Goal: Transaction & Acquisition: Purchase product/service

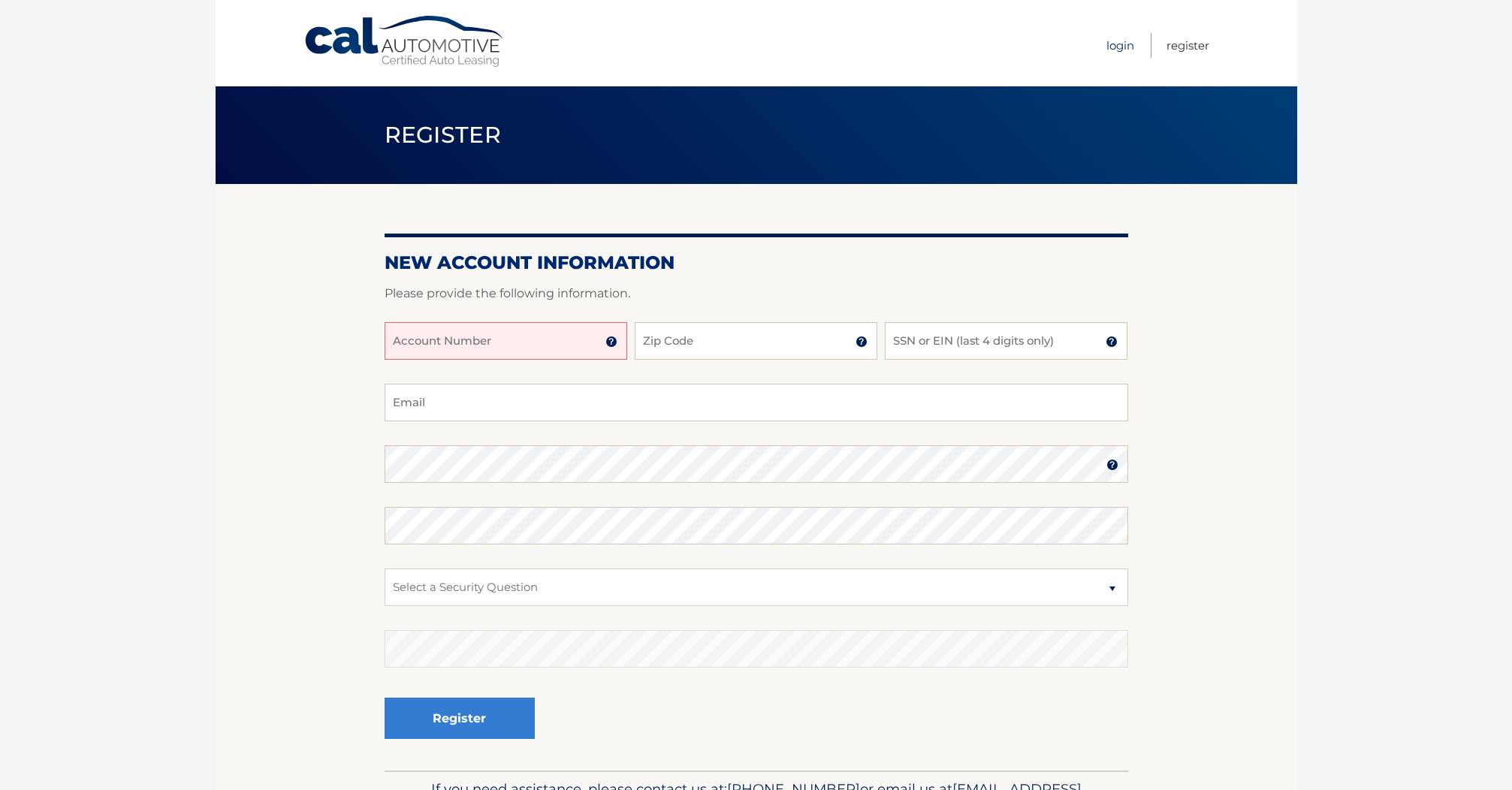
click at [1107, 51] on link "Login" at bounding box center [1120, 45] width 28 height 25
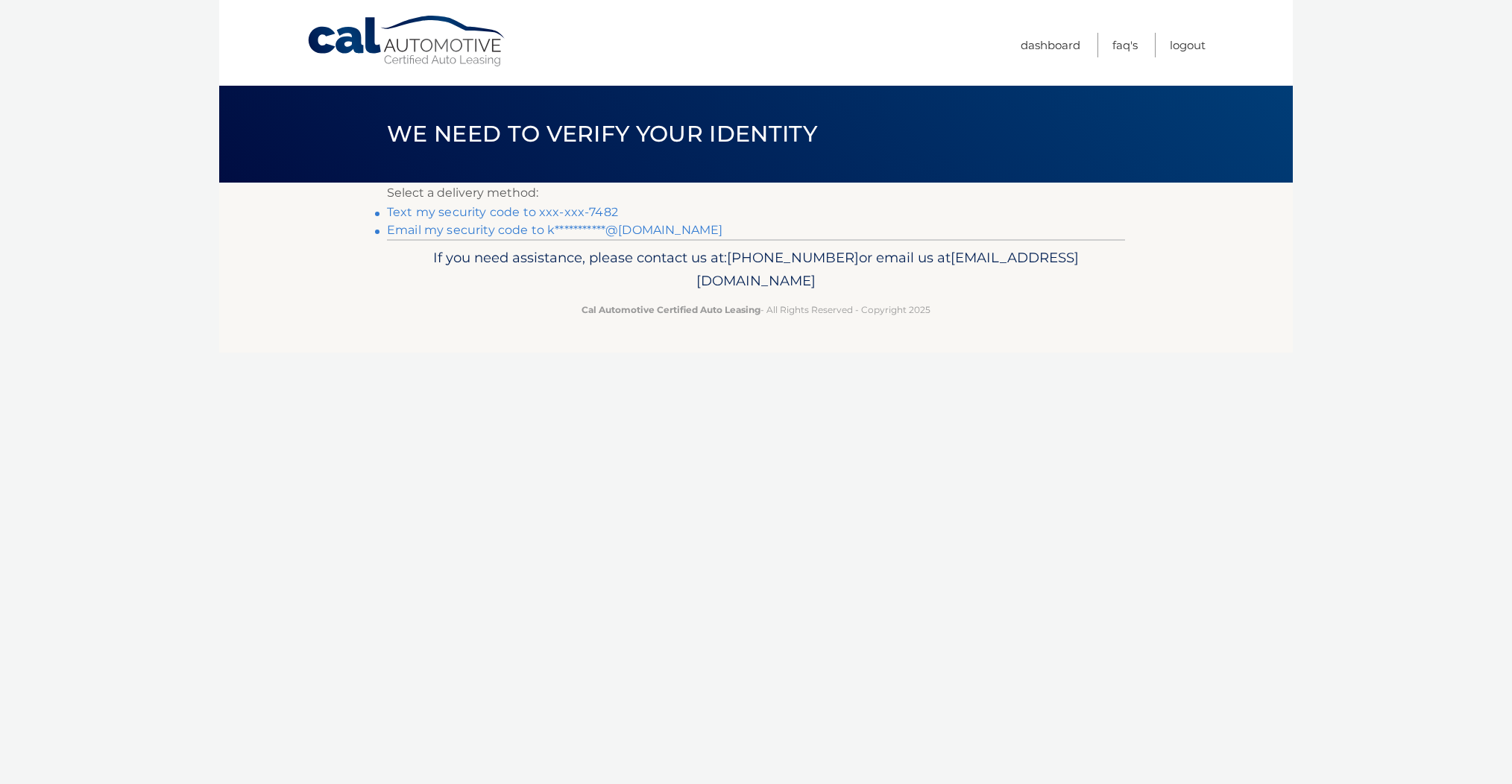
click at [567, 211] on link "Text my security code to xxx-xxx-7482" at bounding box center [503, 212] width 231 height 14
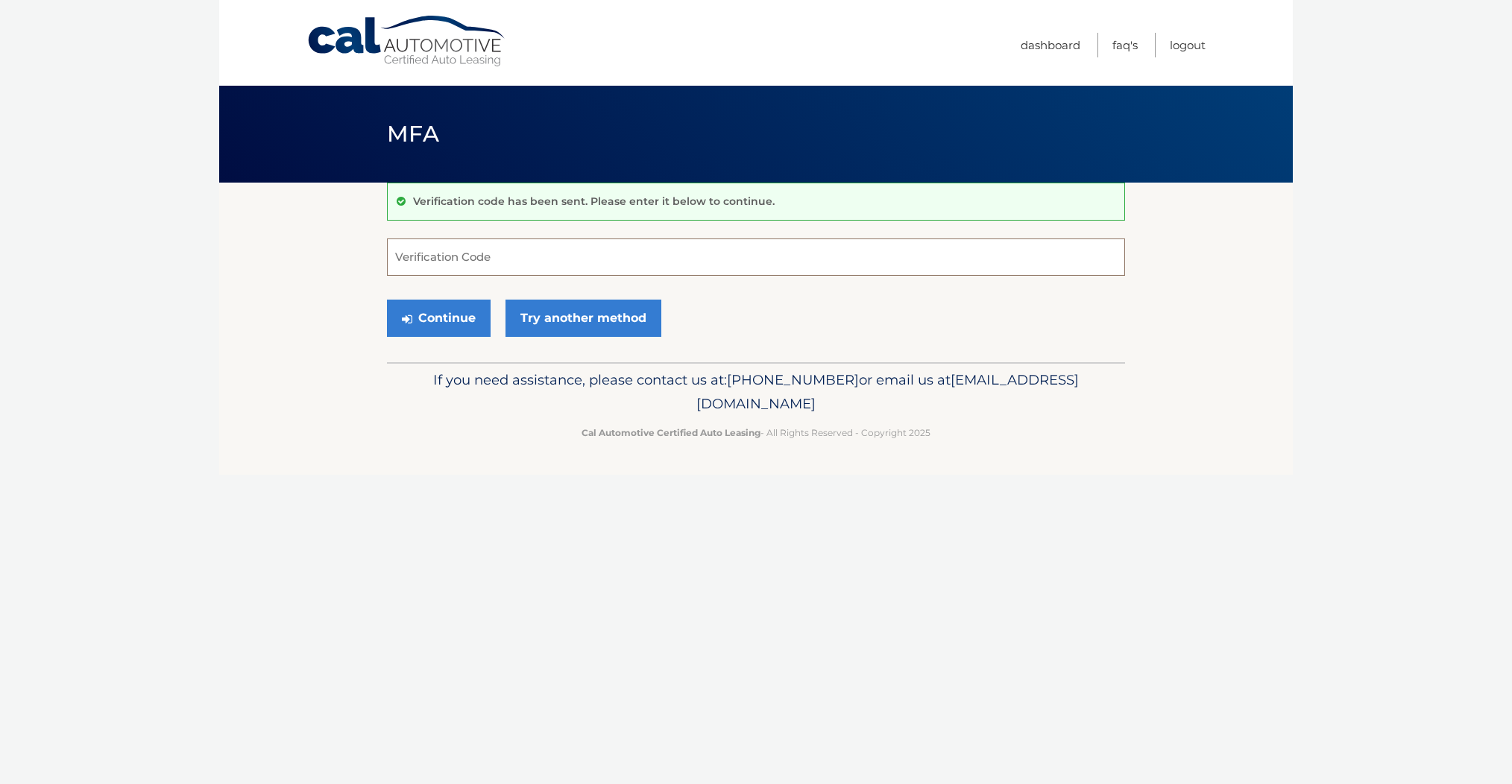
click at [547, 261] on input "Verification Code" at bounding box center [756, 257] width 738 height 37
click at [132, 338] on body "Cal Automotive Menu Dashboard FAQ's Logout MFA" at bounding box center [756, 392] width 1512 height 784
click at [547, 256] on input "Verification Code" at bounding box center [756, 257] width 738 height 37
paste input "515520"
type input "515520"
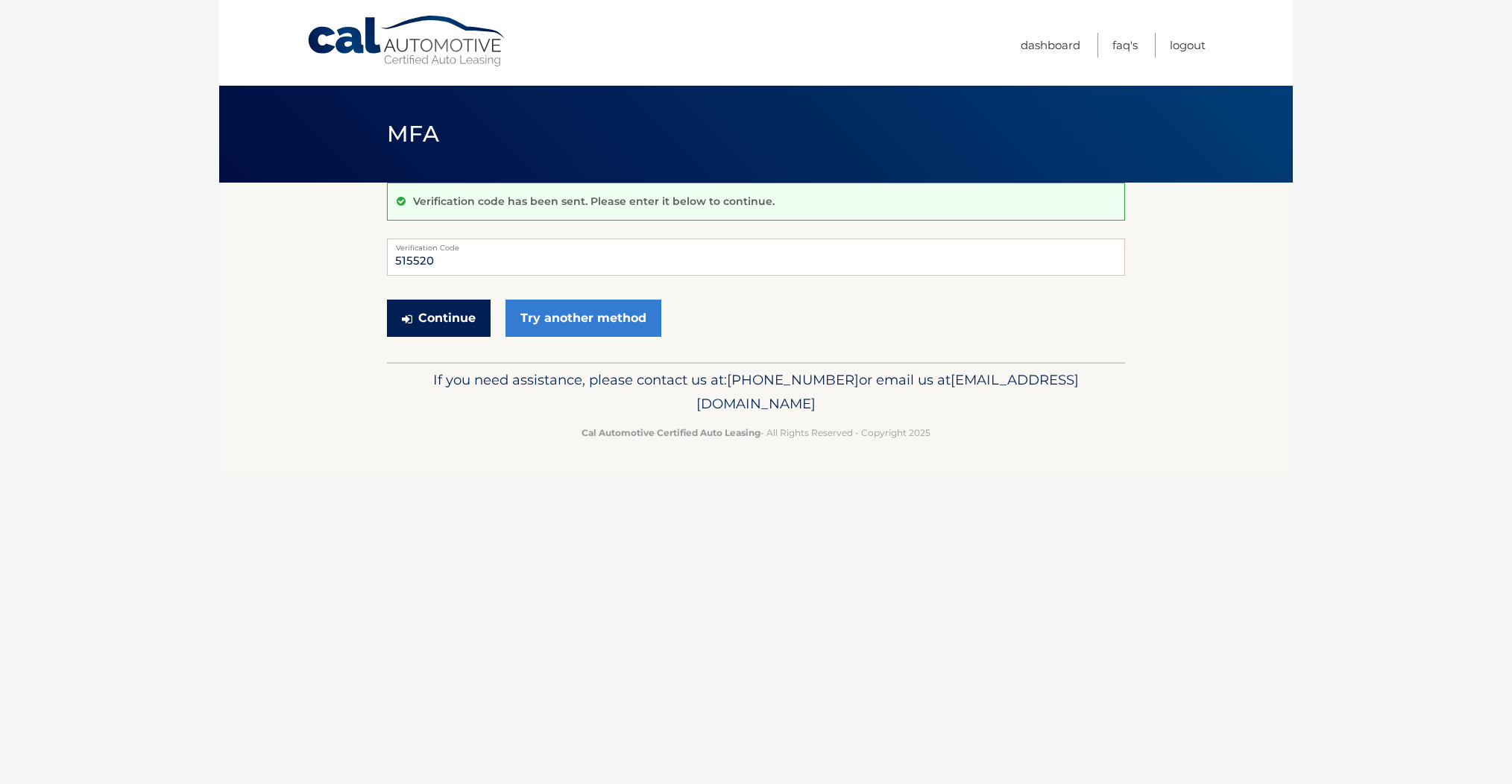
click at [438, 313] on button "Continue" at bounding box center [438, 318] width 103 height 37
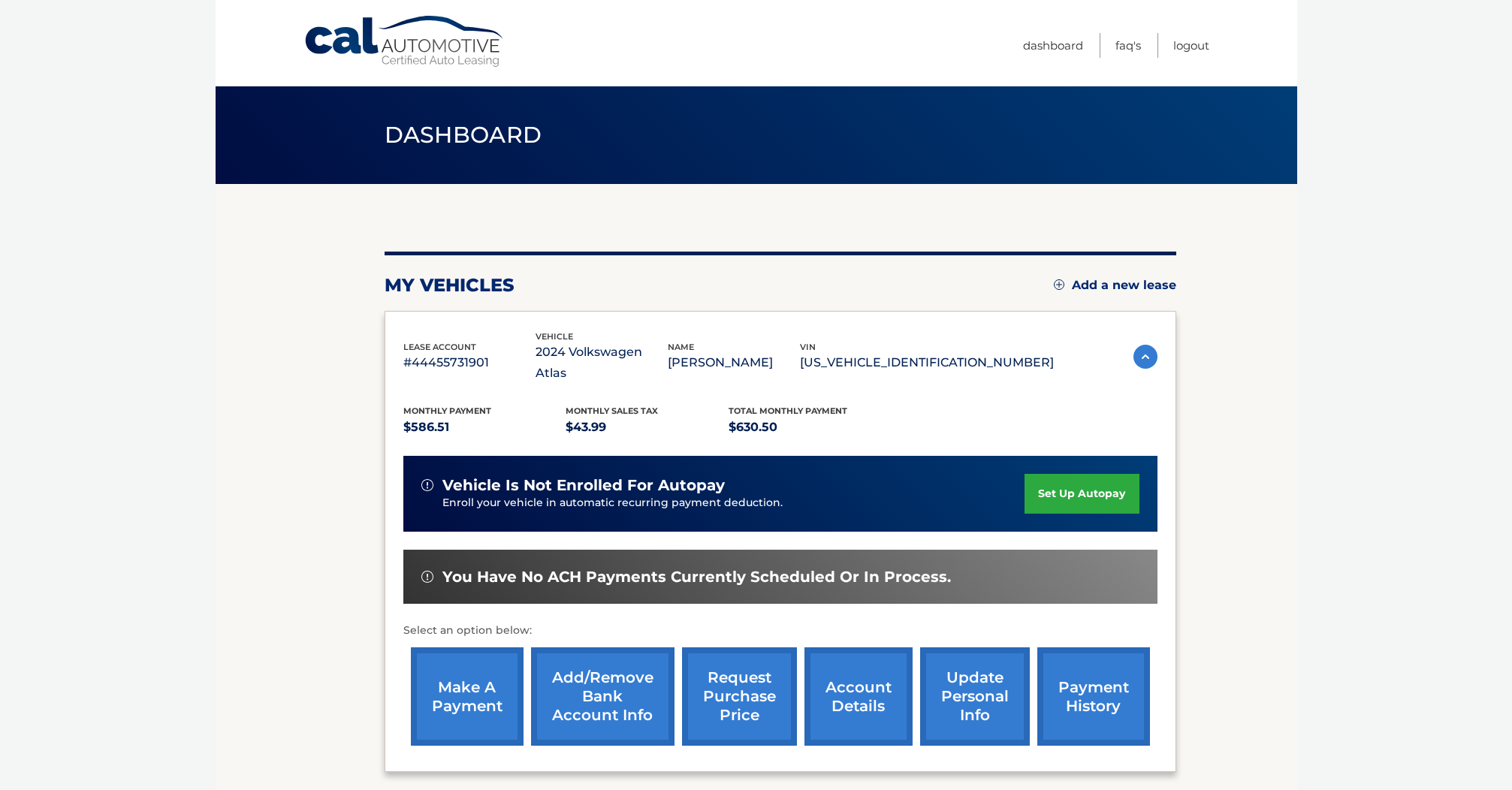
scroll to position [3, 0]
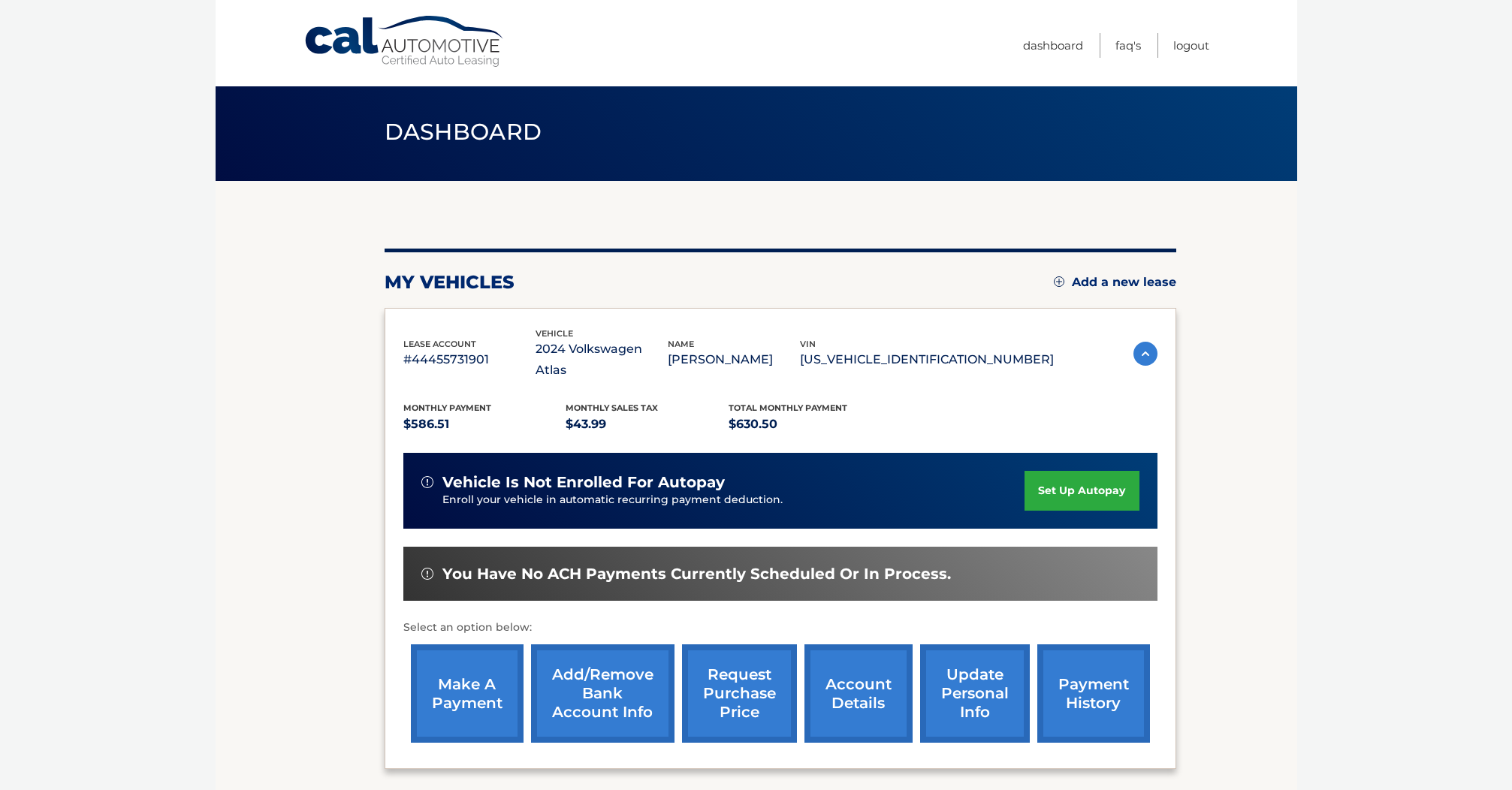
click at [1105, 675] on link "payment history" at bounding box center [1094, 693] width 113 height 99
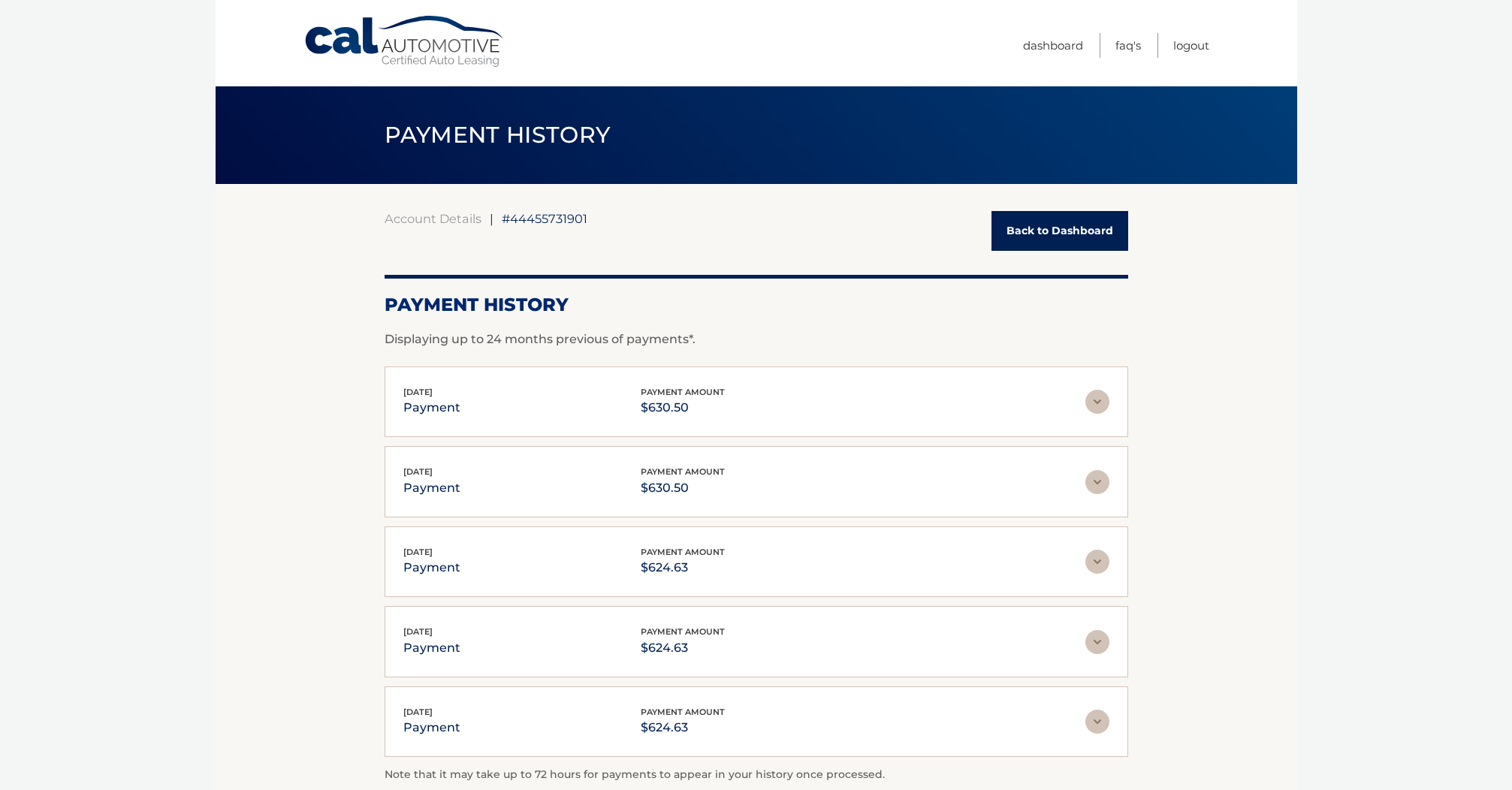
click at [1035, 224] on link "Back to Dashboard" at bounding box center [1060, 230] width 137 height 40
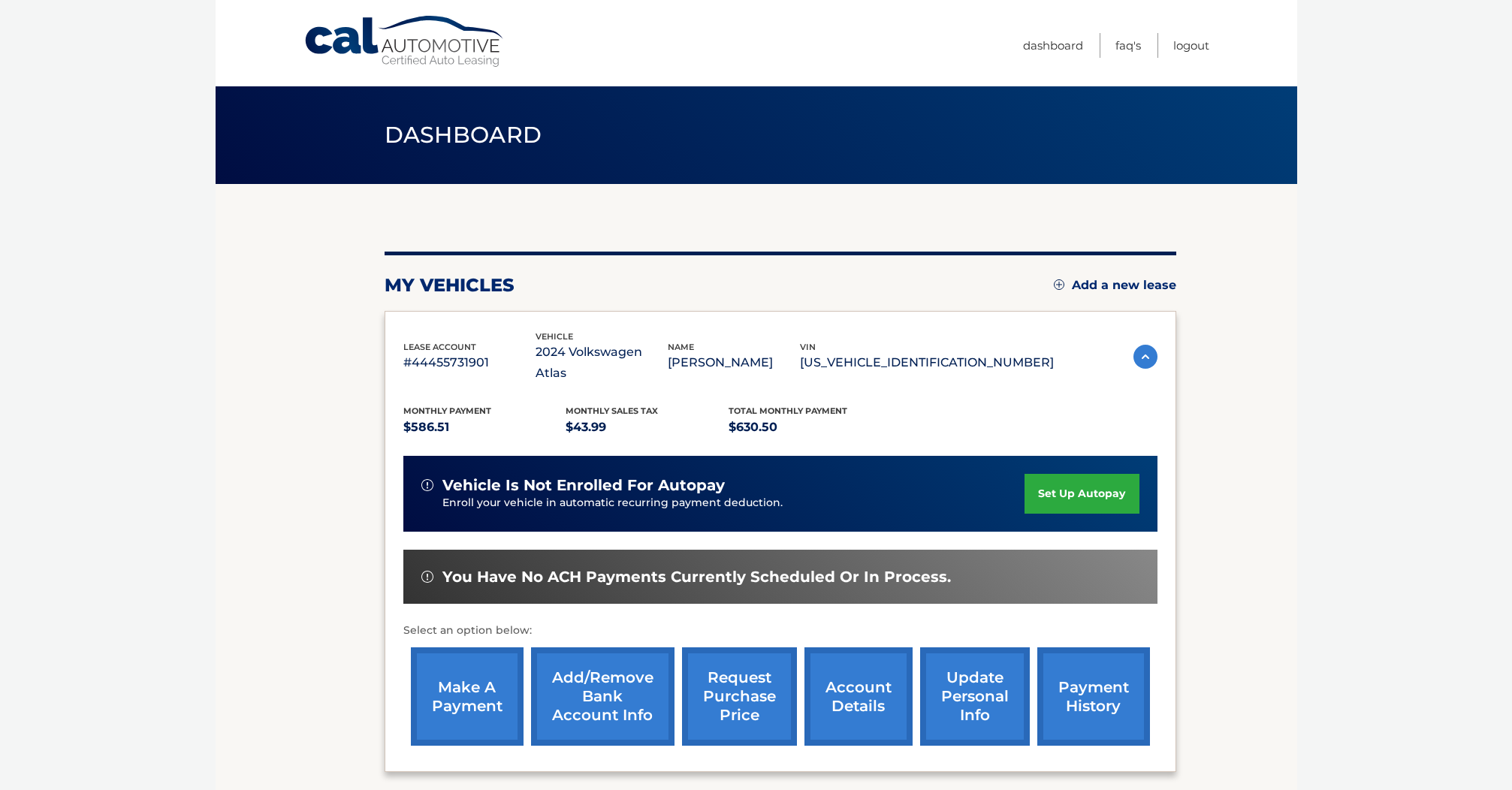
click at [1117, 676] on link "payment history" at bounding box center [1094, 697] width 113 height 99
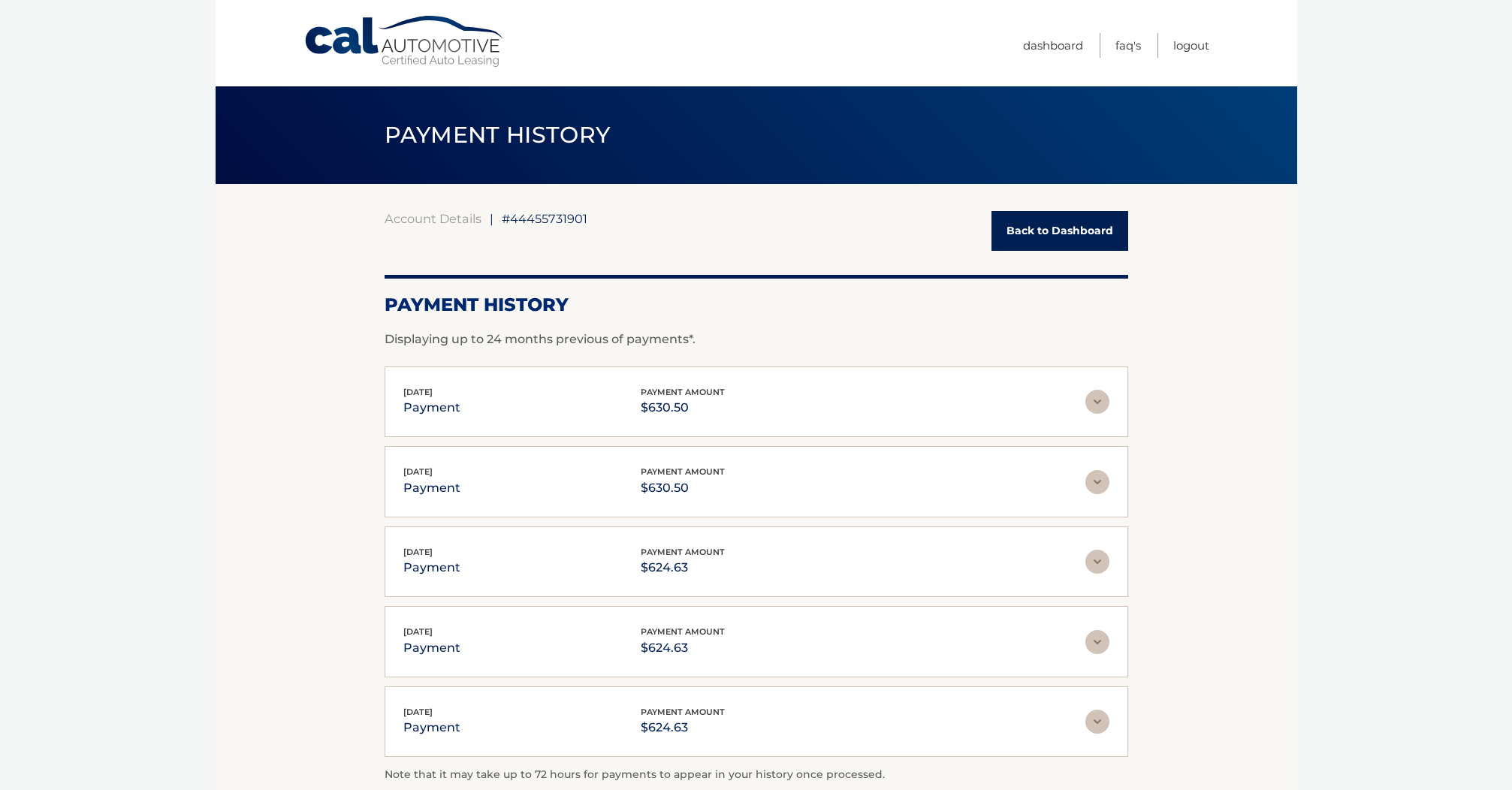
click at [1052, 240] on link "Back to Dashboard" at bounding box center [1060, 230] width 137 height 40
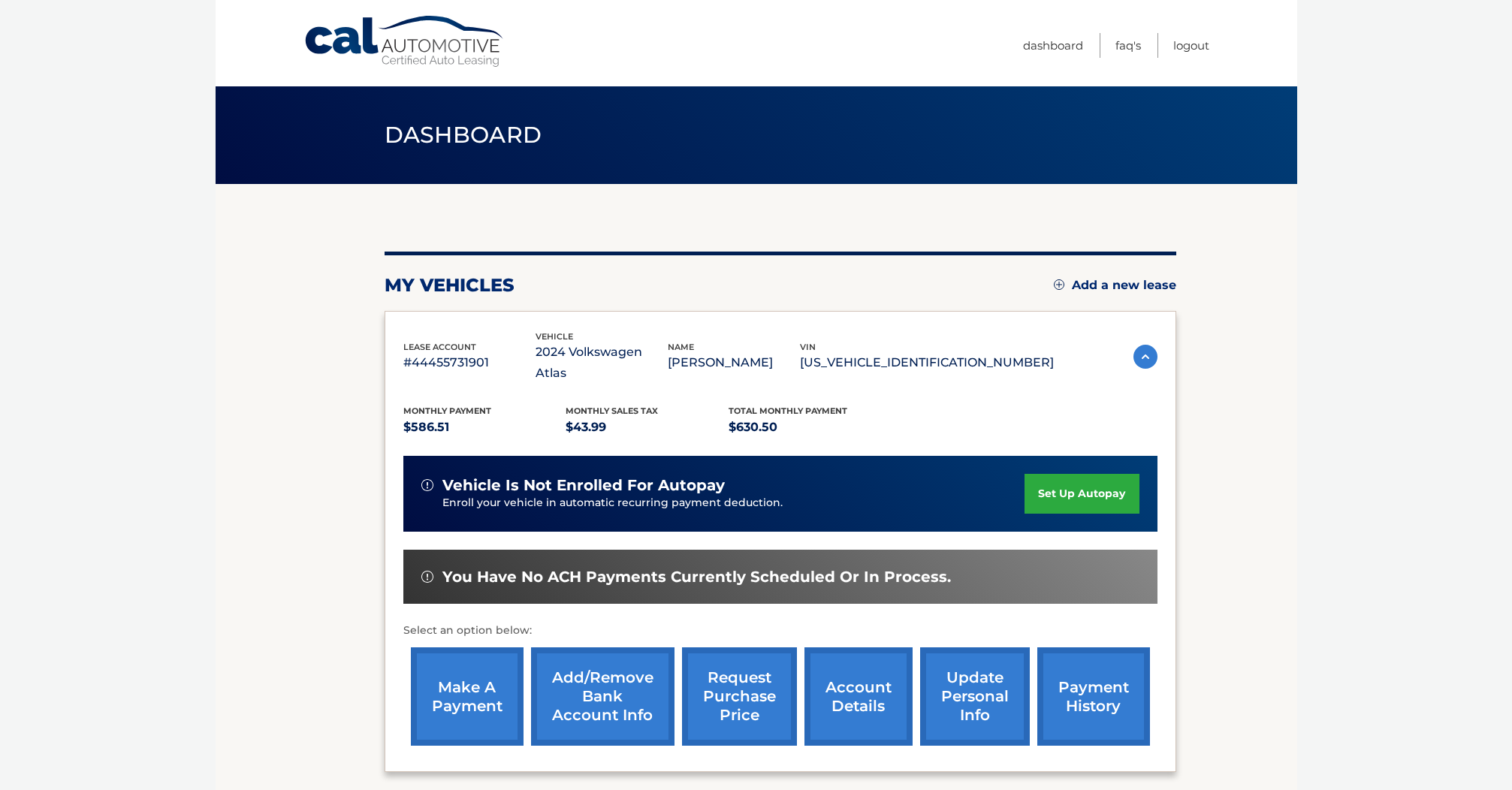
click at [479, 674] on link "make a payment" at bounding box center [467, 697] width 113 height 99
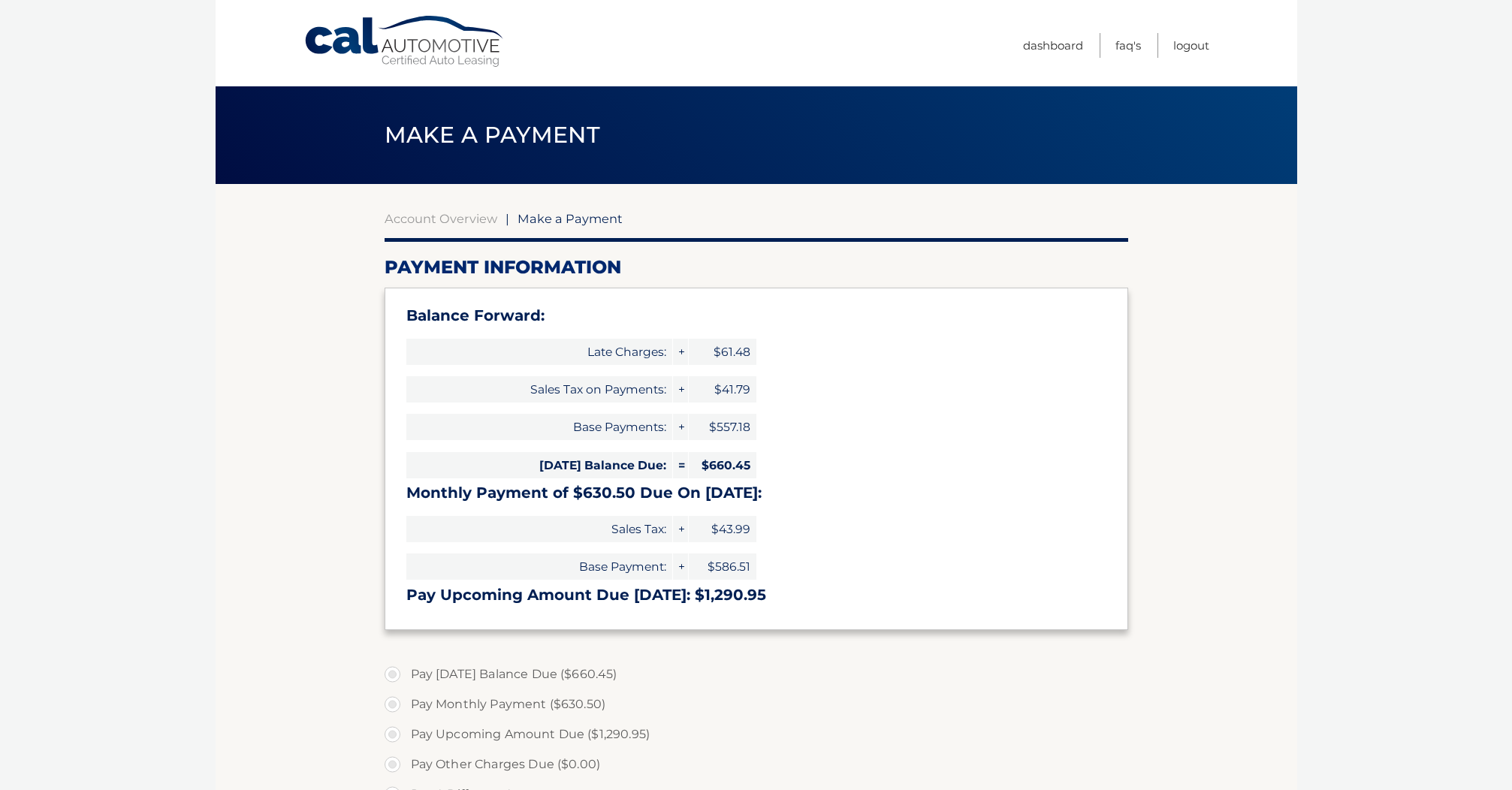
select select "Y2QyOGVkMmItMzU3Ny00NDZkLWEwOWEtY2NlMDc1NTRkNTc5"
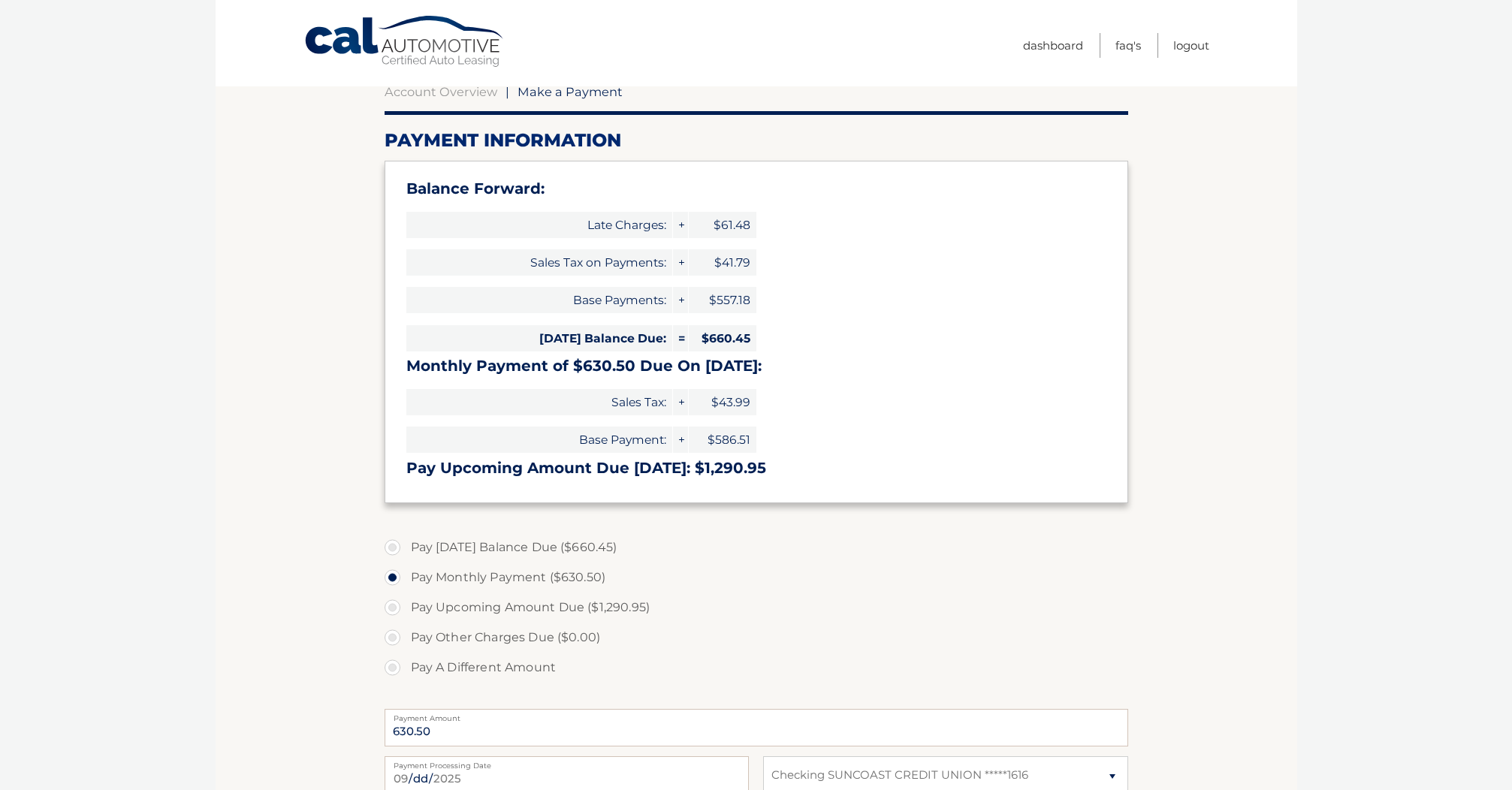
scroll to position [128, 0]
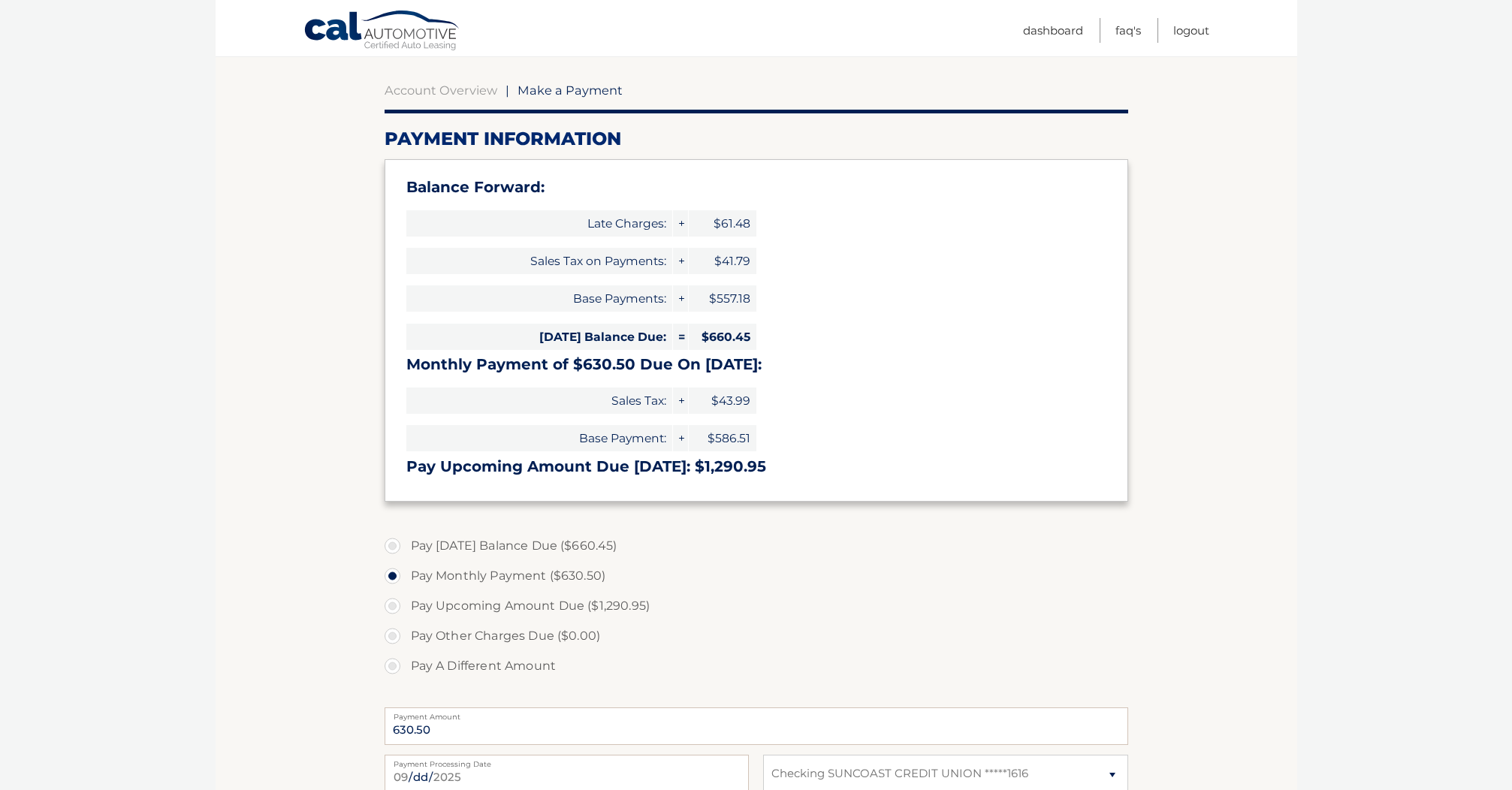
click at [393, 543] on label "Pay Today's Balance Due ($660.45)" at bounding box center [756, 546] width 744 height 30
click at [393, 543] on input "Pay Today's Balance Due ($660.45)" at bounding box center [398, 543] width 15 height 24
radio input "true"
type input "660.45"
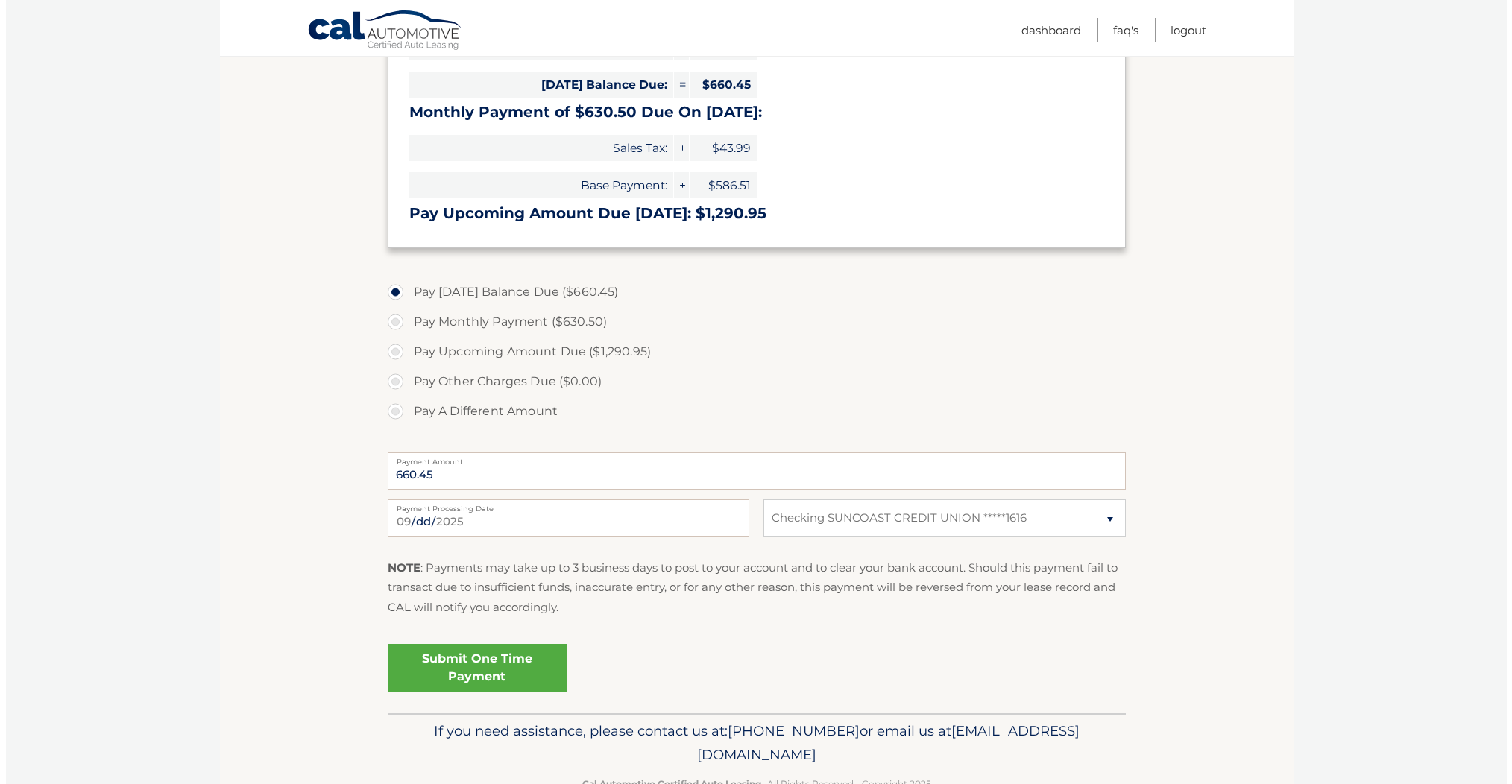
scroll to position [385, 0]
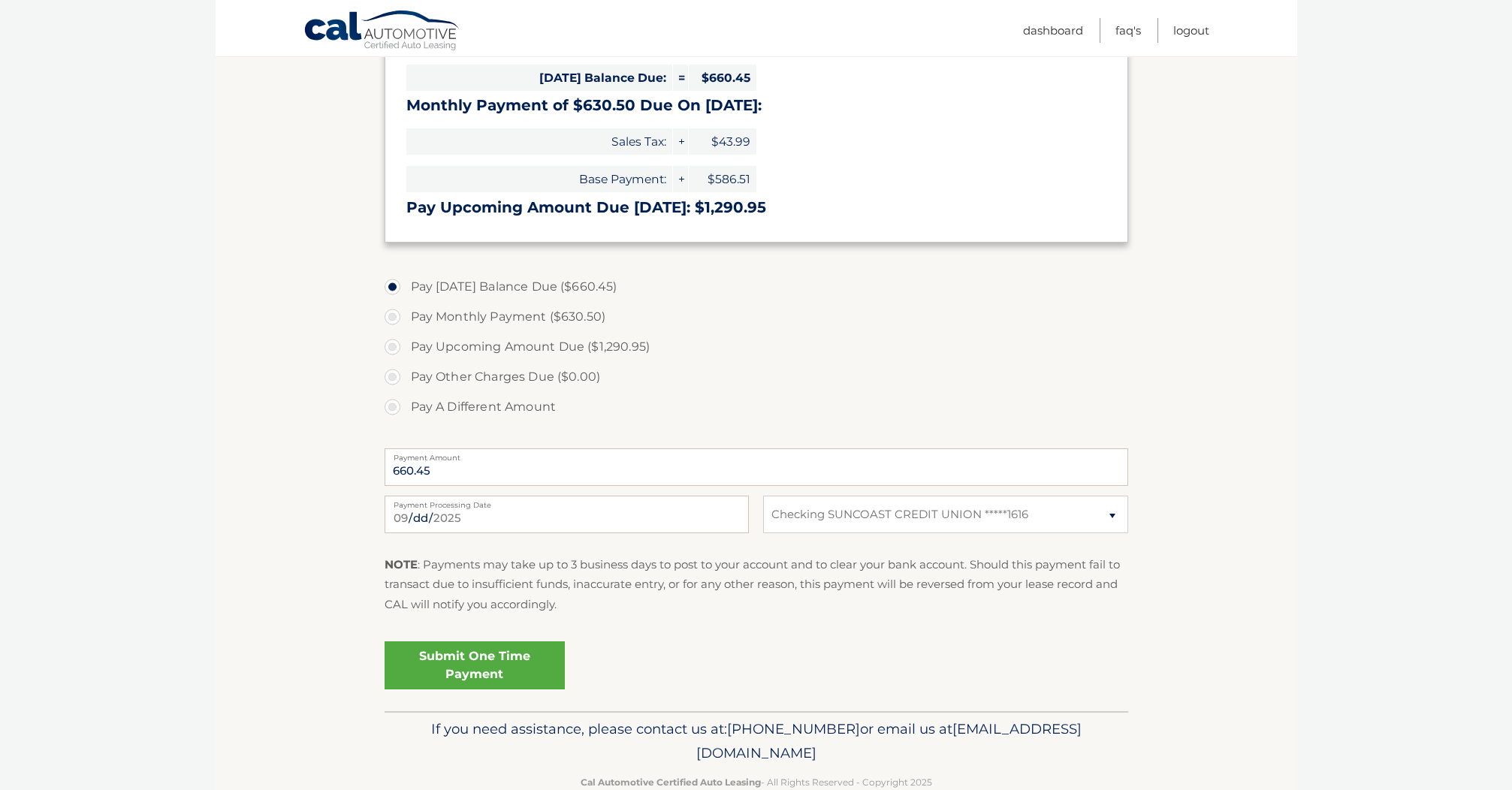
click at [472, 666] on link "Submit One Time Payment" at bounding box center [474, 665] width 181 height 48
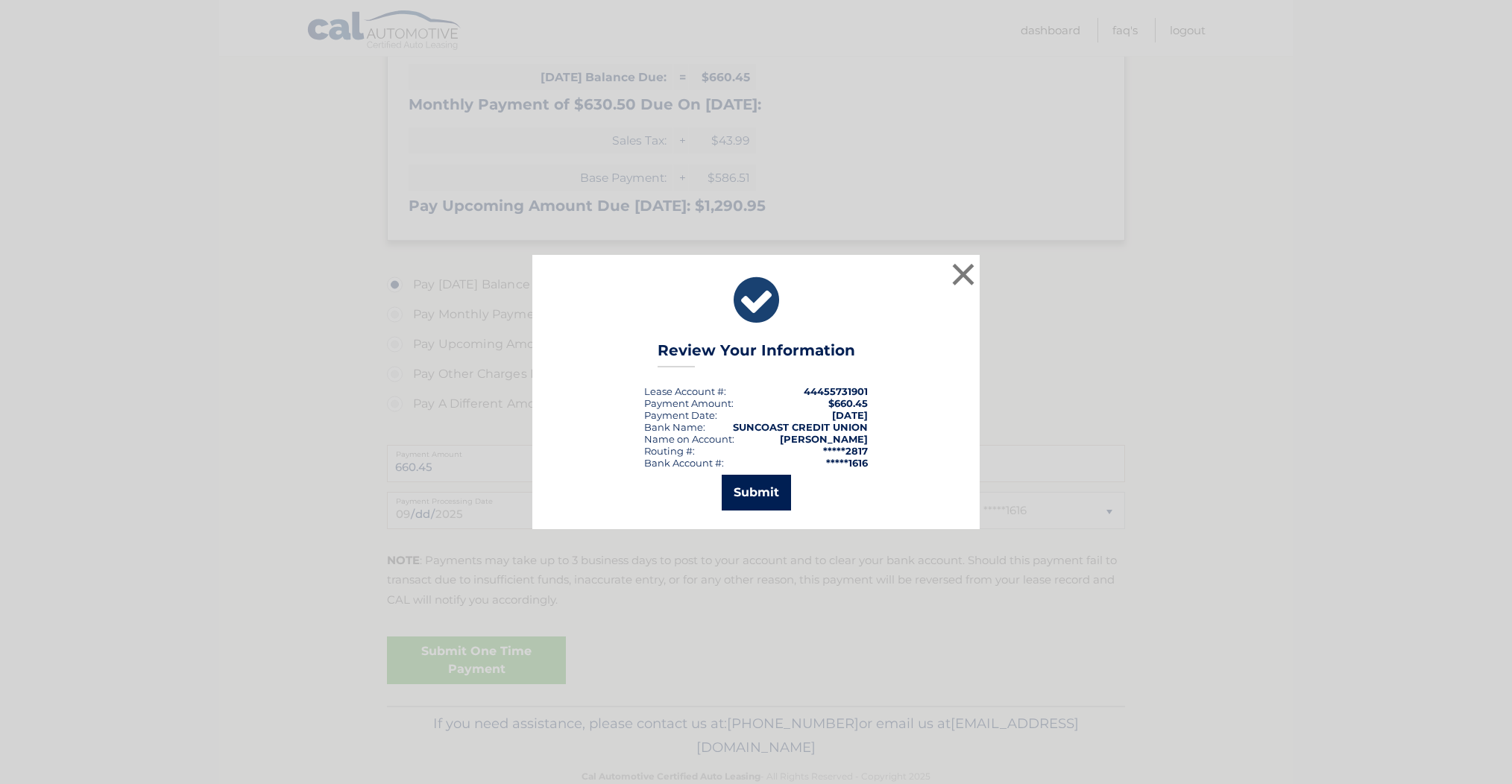
drag, startPoint x: 752, startPoint y: 497, endPoint x: 955, endPoint y: 314, distance: 273.3
click at [941, 346] on div "× Review Your Information Lease Account #: 44455731901 Payment Amount: $660.45 …" at bounding box center [756, 392] width 448 height 275
drag, startPoint x: 965, startPoint y: 268, endPoint x: 757, endPoint y: 477, distance: 294.9
click at [773, 448] on div "× Review Your Information Lease Account #: 44455731901 Payment Amount: $660.45 …" at bounding box center [756, 392] width 448 height 275
drag, startPoint x: 744, startPoint y: 496, endPoint x: 754, endPoint y: 496, distance: 10.0
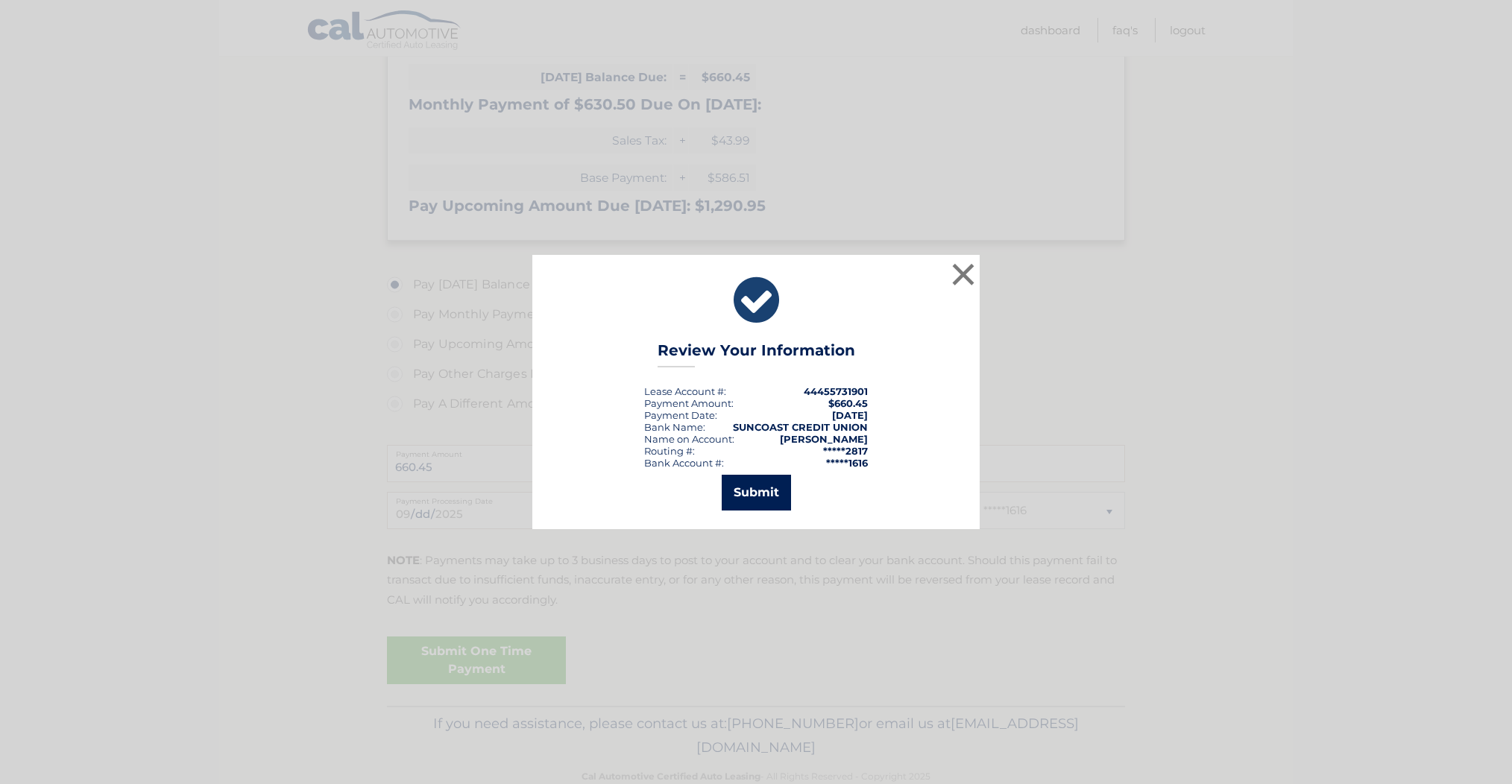
click at [744, 497] on button "Submit" at bounding box center [756, 493] width 70 height 36
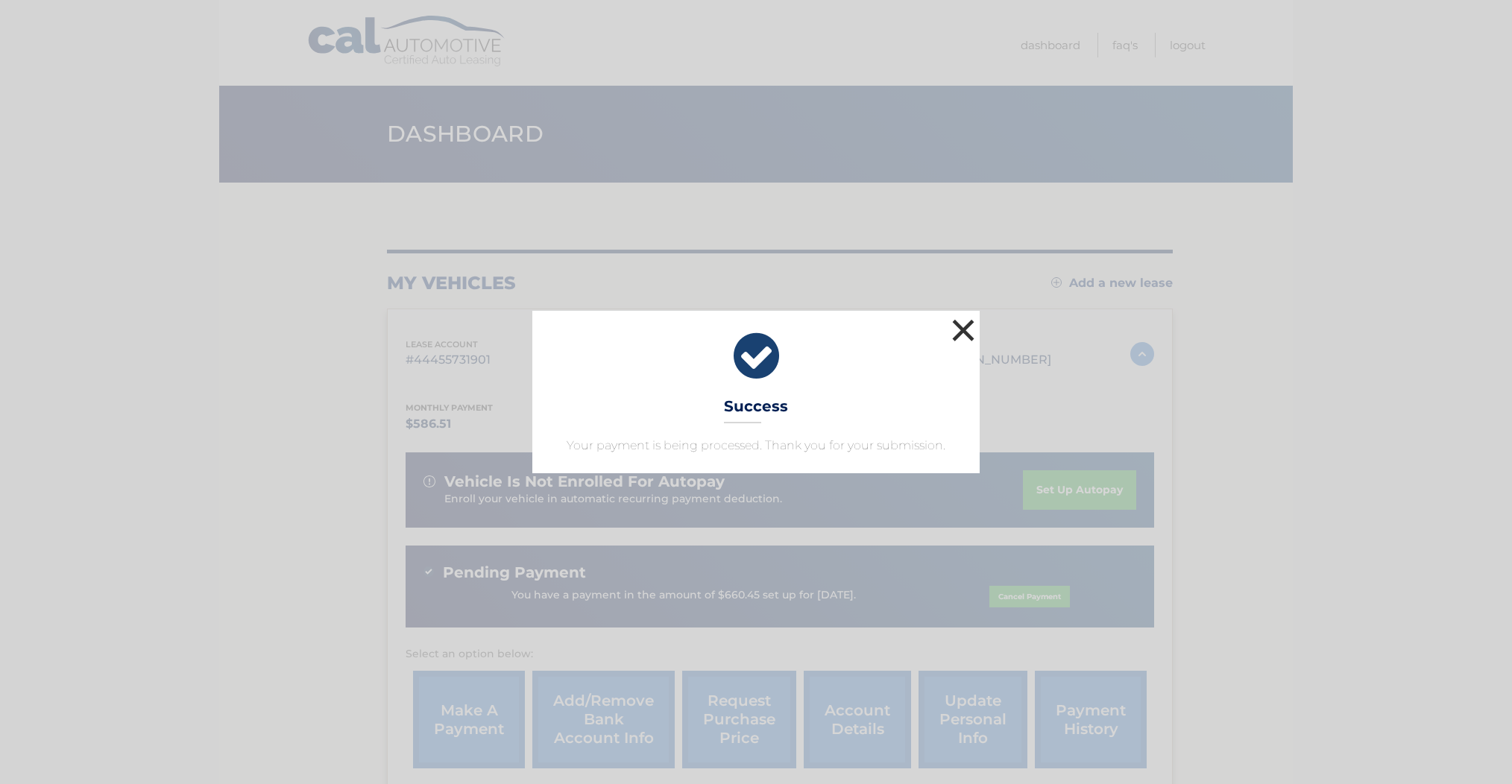
click at [964, 332] on button "×" at bounding box center [964, 330] width 30 height 30
